Goal: Task Accomplishment & Management: Use online tool/utility

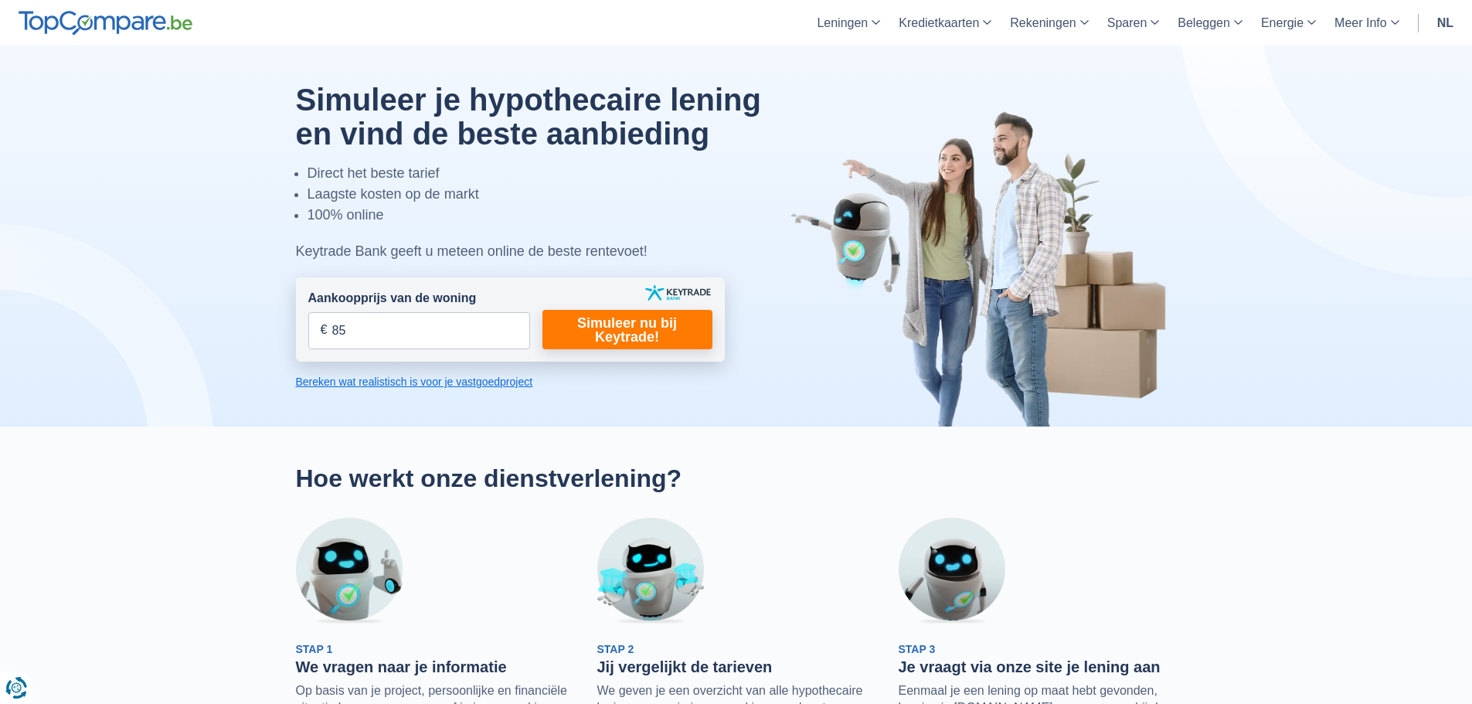
type input "8"
type input "1.060.000"
click at [641, 311] on link "Simuleer nu bij Keytrade!" at bounding box center [627, 329] width 170 height 39
click at [648, 331] on link "Simuleer nu bij Keytrade!" at bounding box center [627, 329] width 170 height 39
click at [886, 93] on link "Hypothecaire lening" at bounding box center [900, 94] width 142 height 27
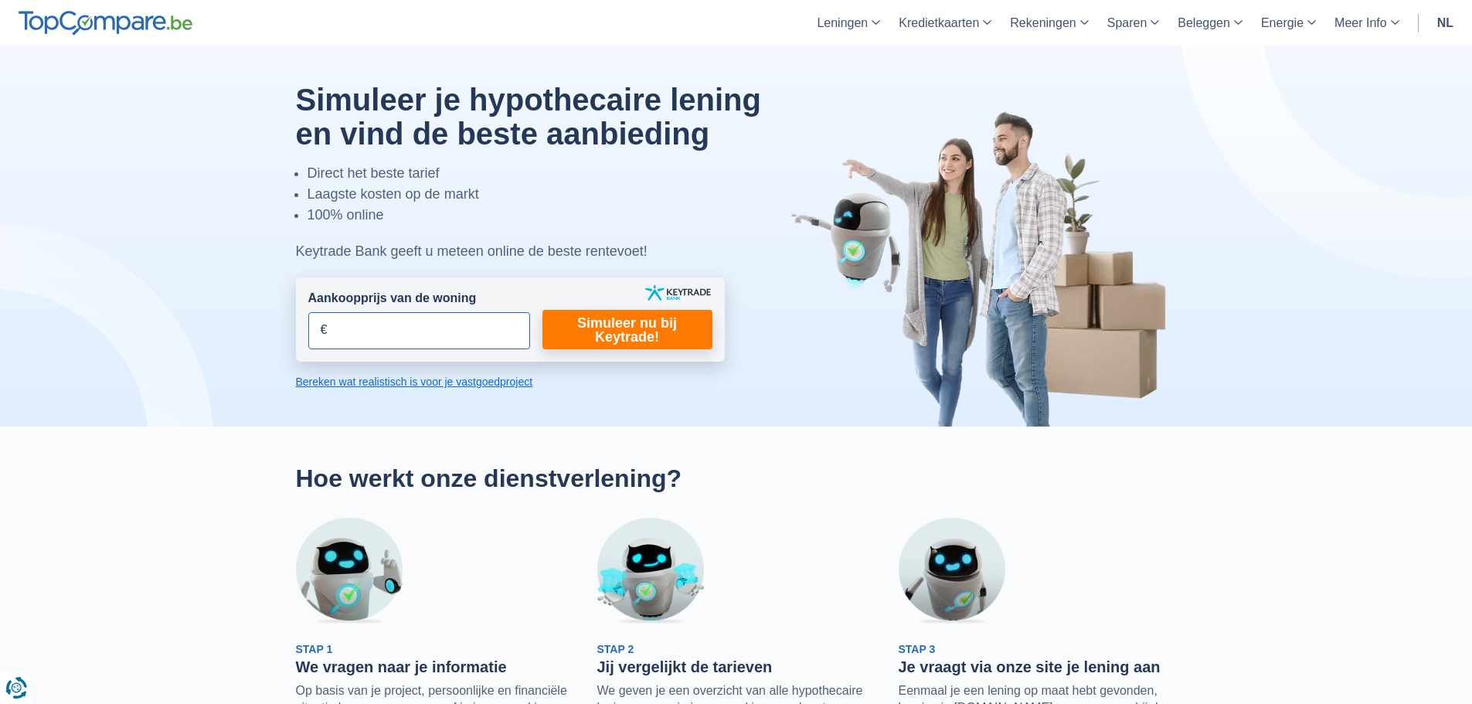
click at [412, 318] on input "Aankoopprijs van de woning" at bounding box center [419, 330] width 222 height 37
type input "1.060.000"
click at [611, 321] on link "Simuleer nu bij Keytrade!" at bounding box center [627, 329] width 170 height 39
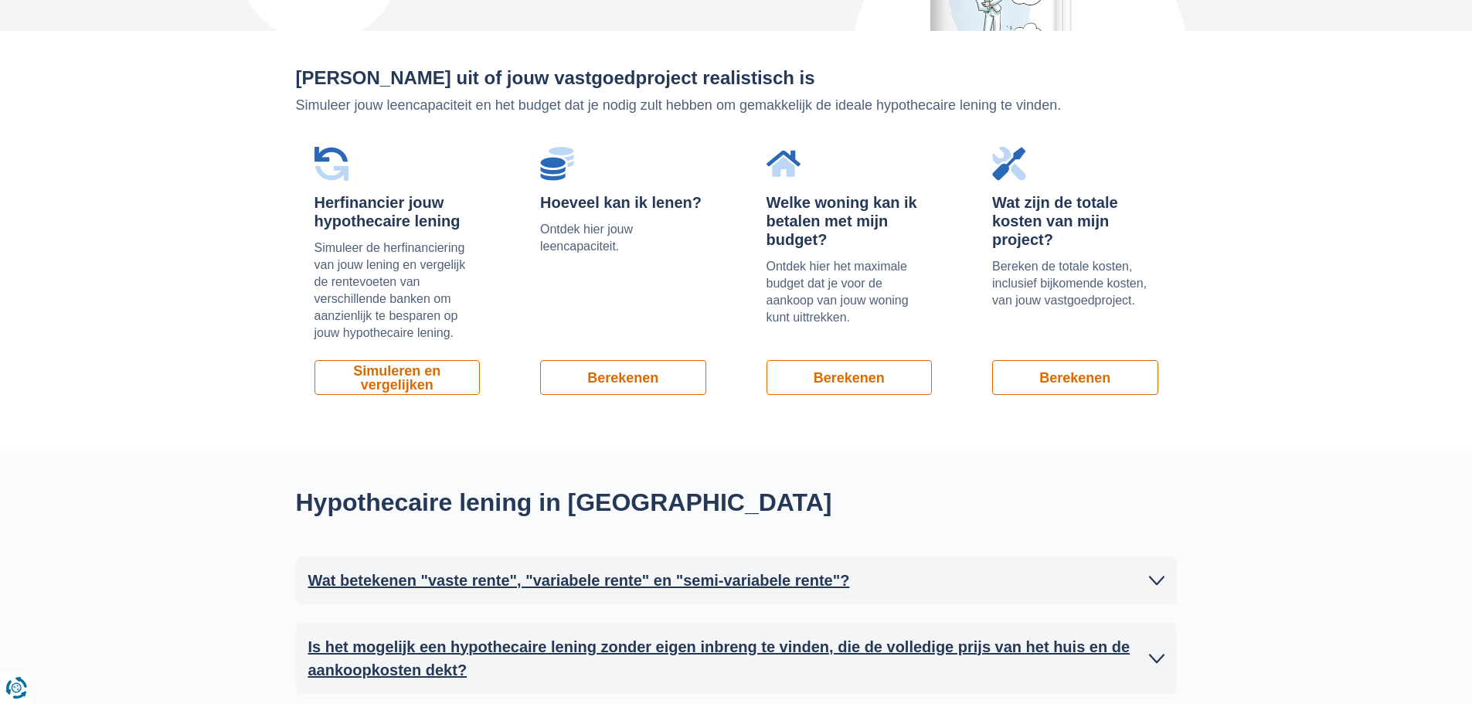
scroll to position [1102, 0]
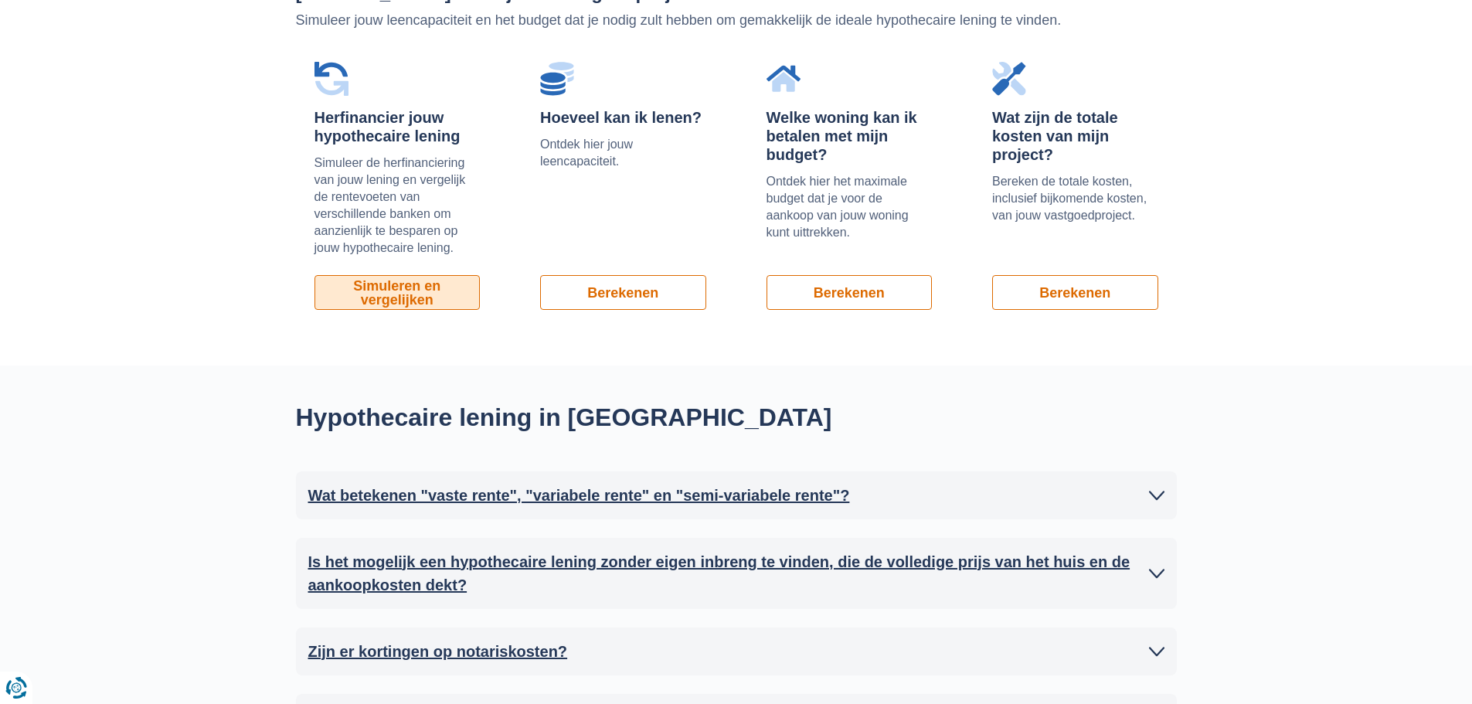
click at [438, 301] on link "Simuleren en vergelijken" at bounding box center [397, 292] width 166 height 35
